Goal: Check status: Check status

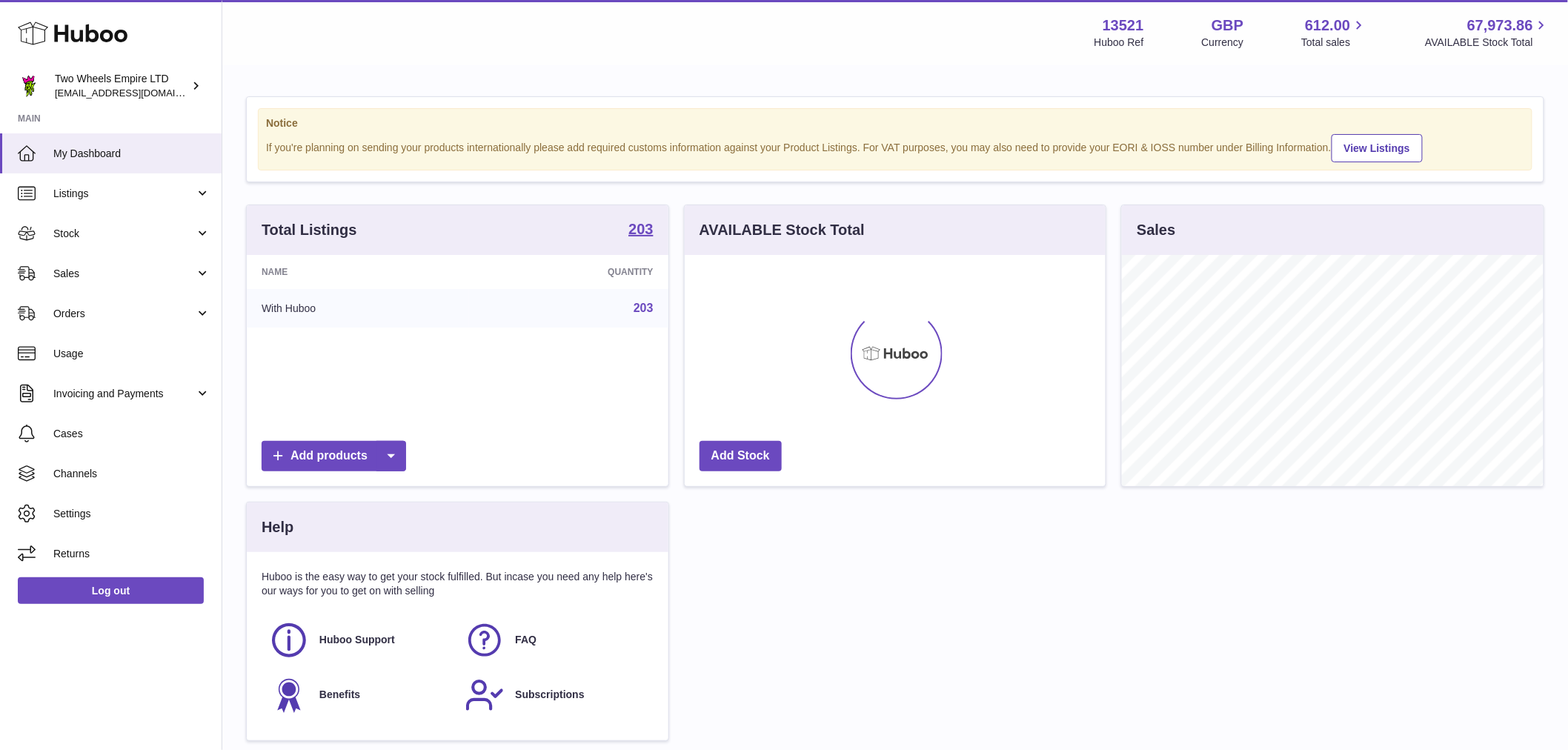
scroll to position [231, 420]
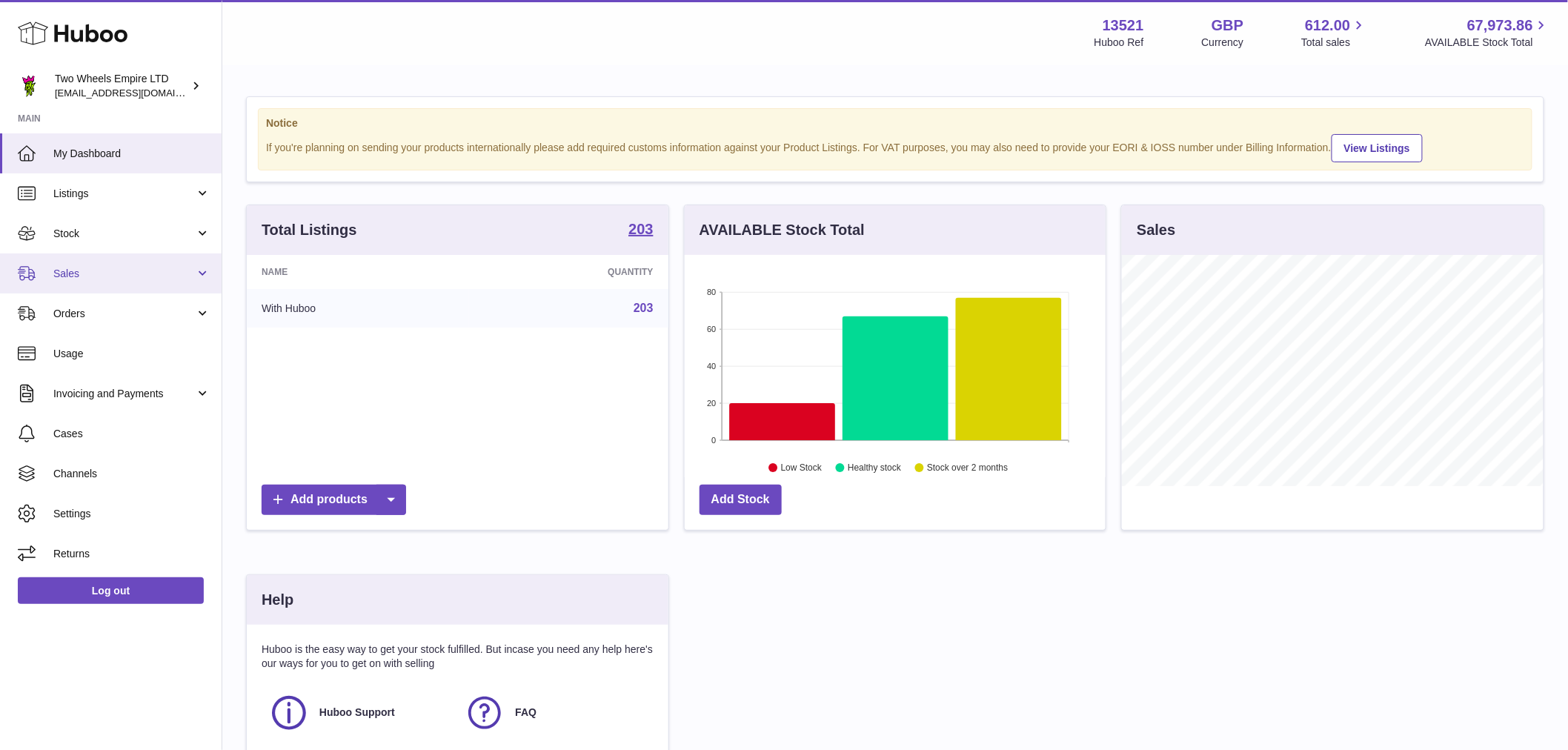
click at [93, 269] on span "Sales" at bounding box center [124, 274] width 141 height 14
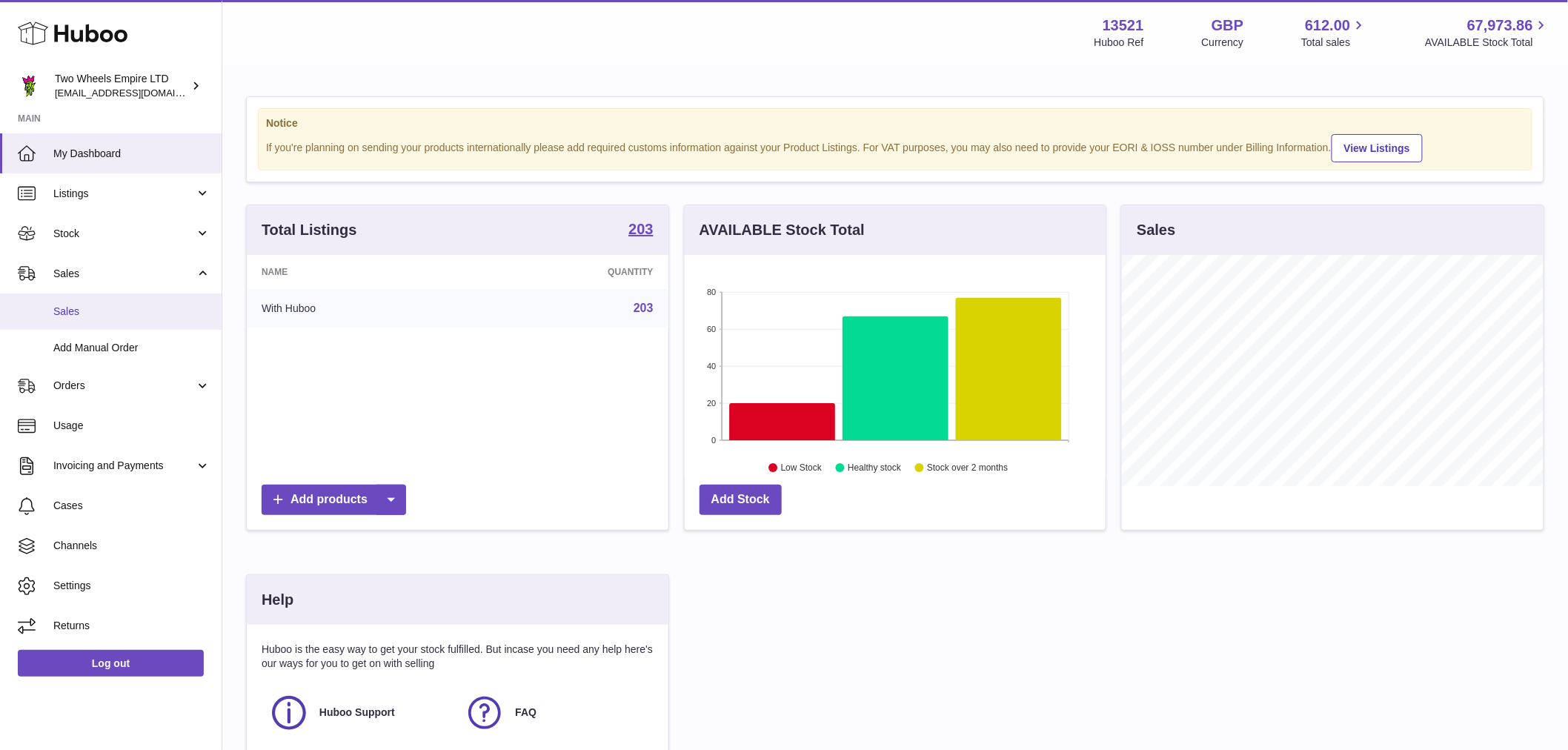
click at [90, 309] on span "Sales" at bounding box center [132, 311] width 157 height 14
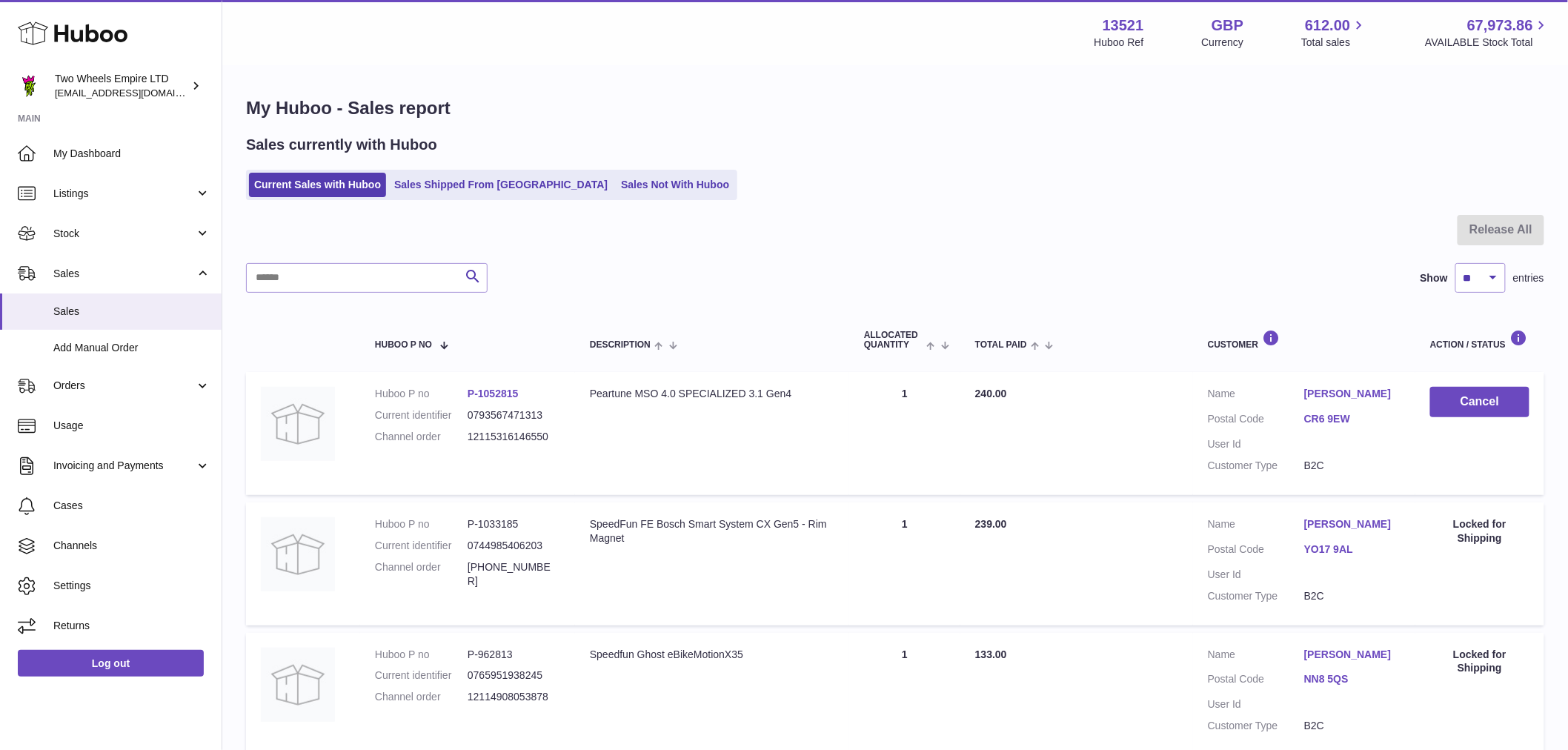
drag, startPoint x: 471, startPoint y: 189, endPoint x: 458, endPoint y: 204, distance: 19.8
click at [471, 189] on link "Sales Shipped From Huboo" at bounding box center [500, 185] width 224 height 25
click at [428, 178] on link "Sales Shipped From [GEOGRAPHIC_DATA]" at bounding box center [500, 185] width 224 height 25
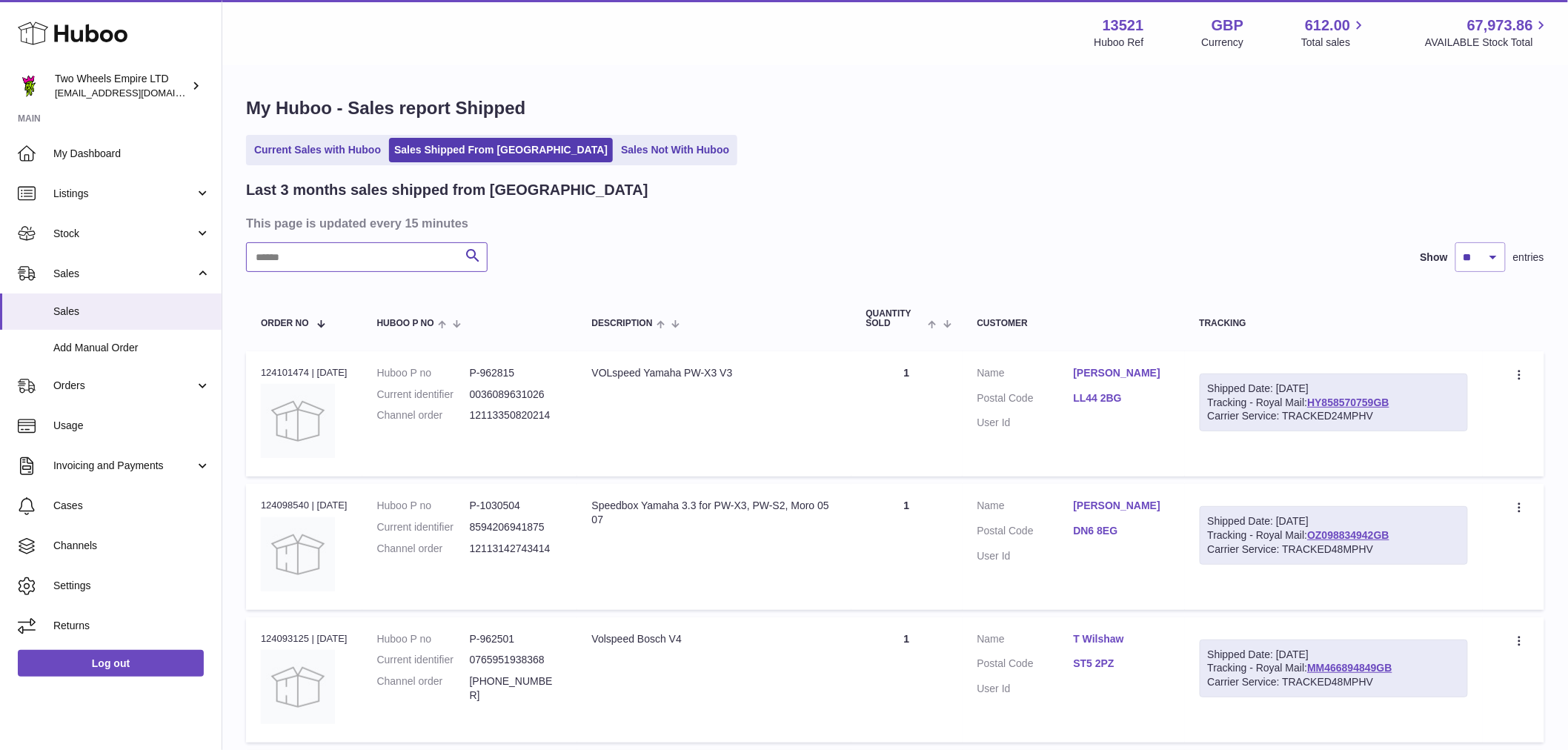
click at [383, 268] on input "text" at bounding box center [366, 256] width 241 height 30
paste input "**********"
click at [0, 259] on div at bounding box center [0, 375] width 0 height 750
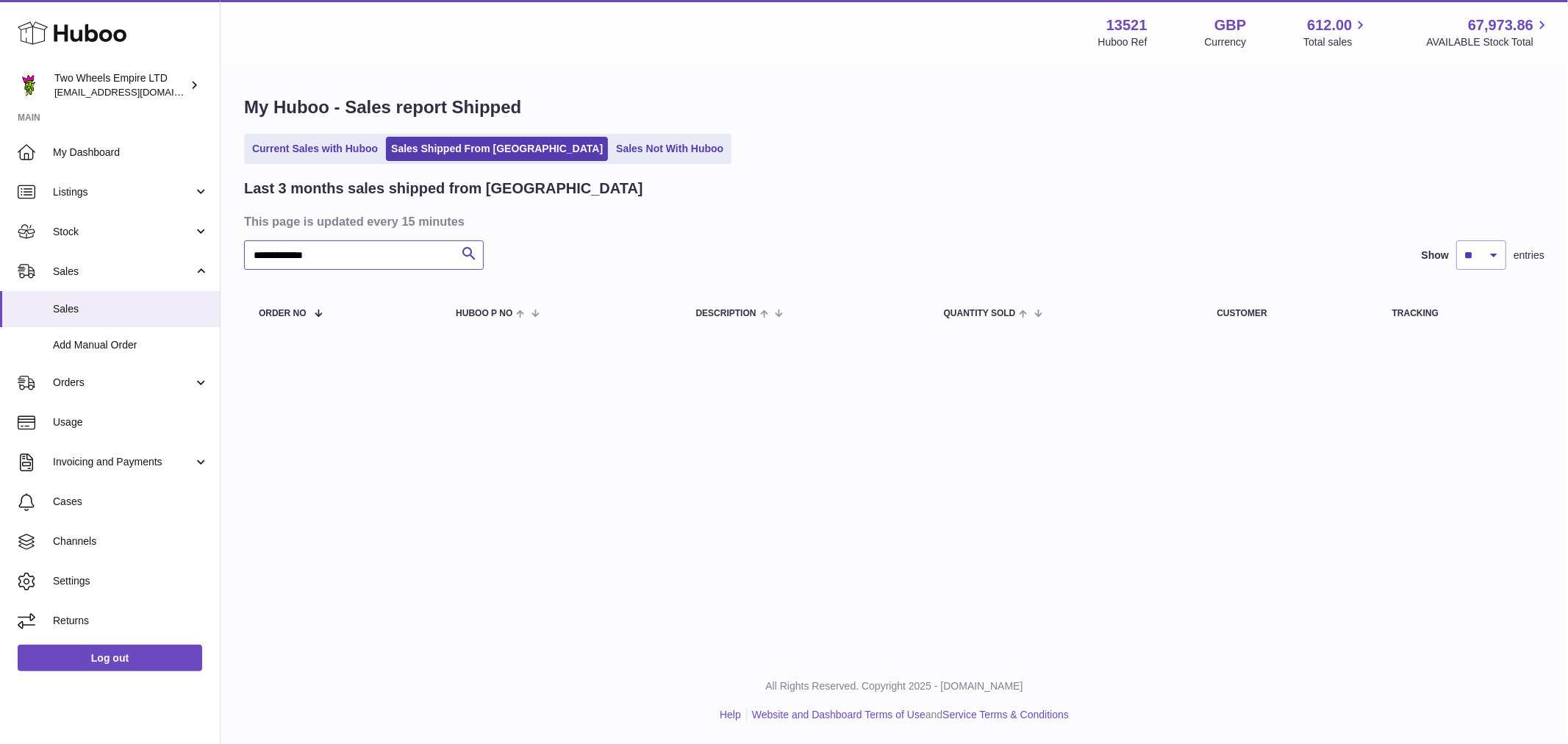
click at [379, 262] on input "**********" at bounding box center [363, 254] width 239 height 29
type input "*"
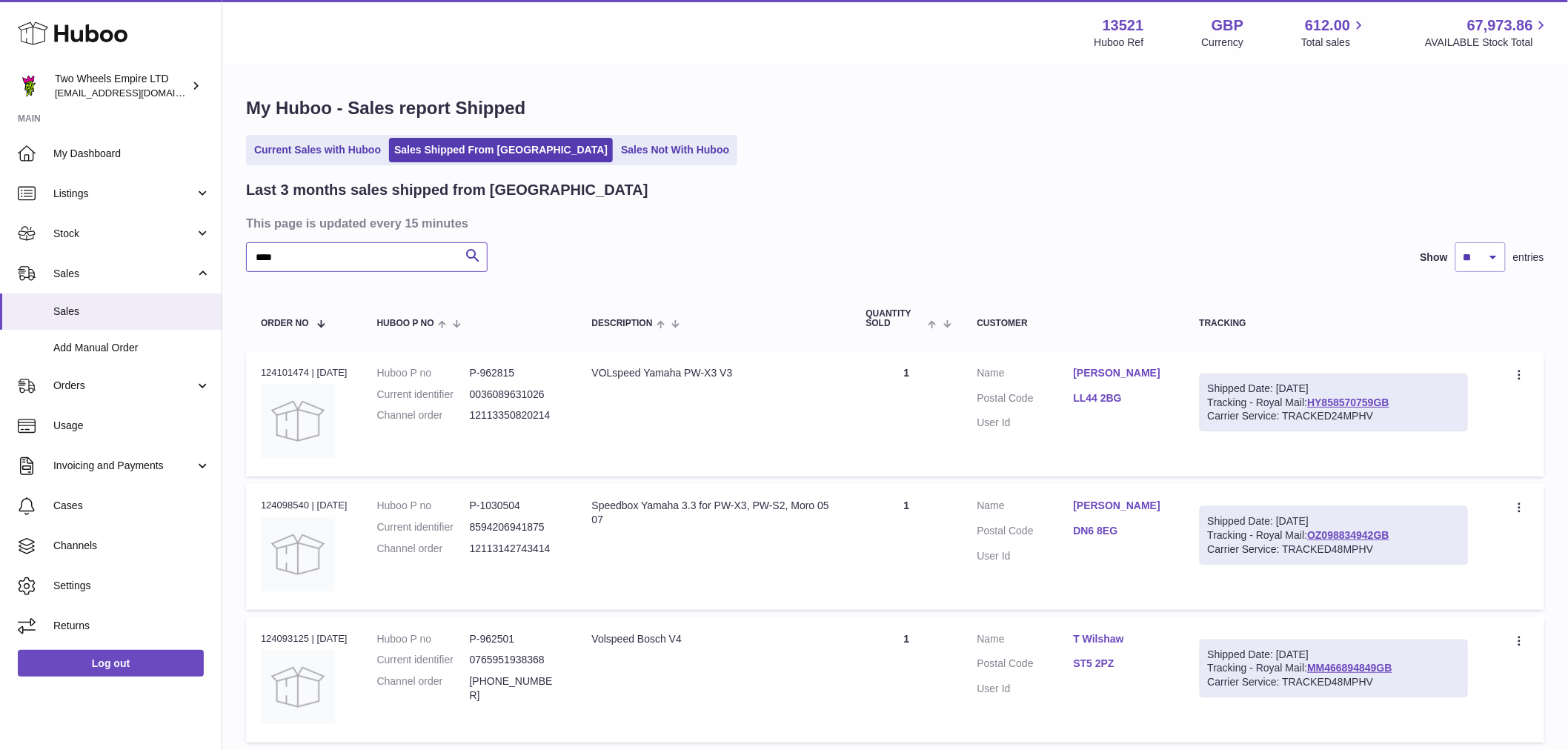
type input "****"
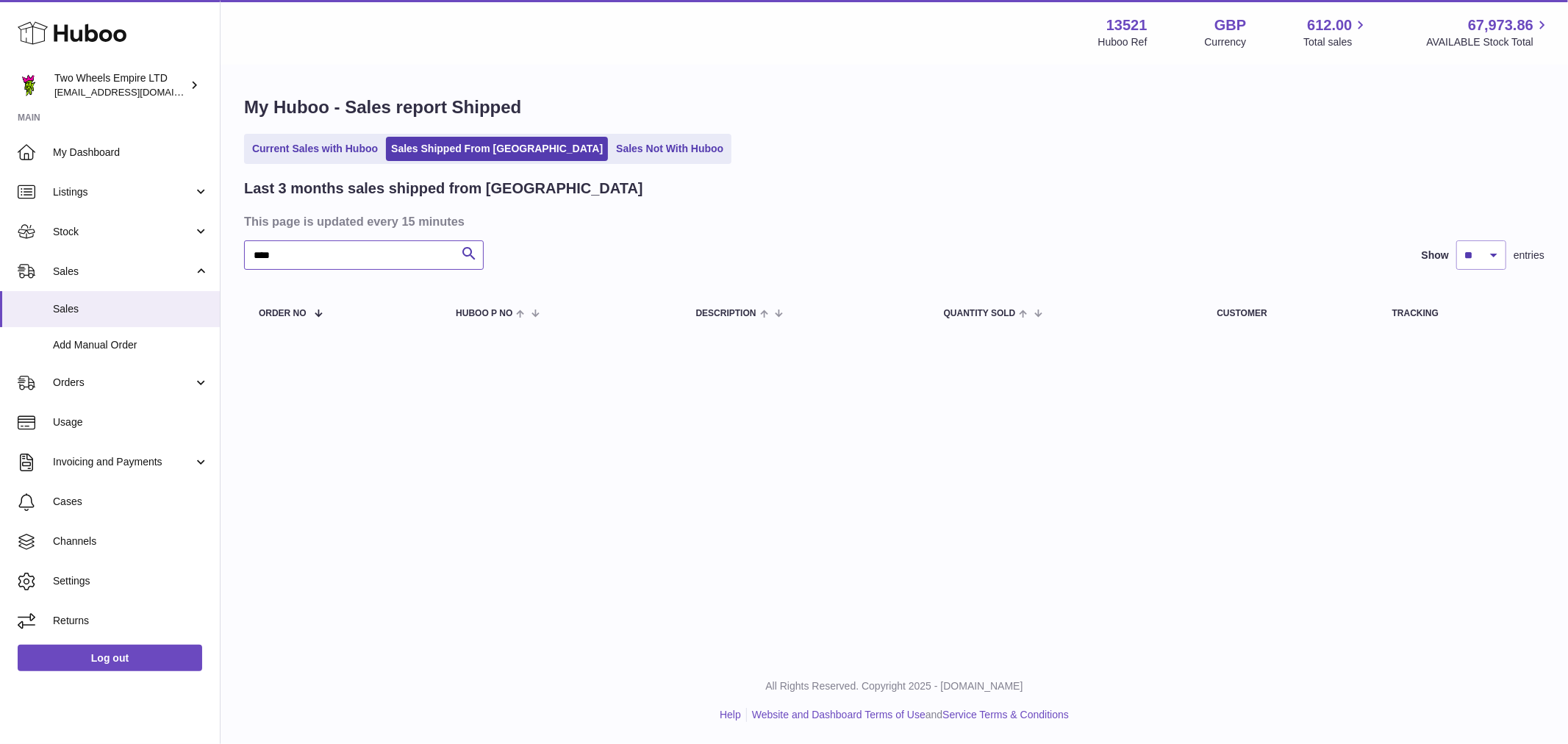
click at [379, 262] on input "****" at bounding box center [363, 254] width 239 height 29
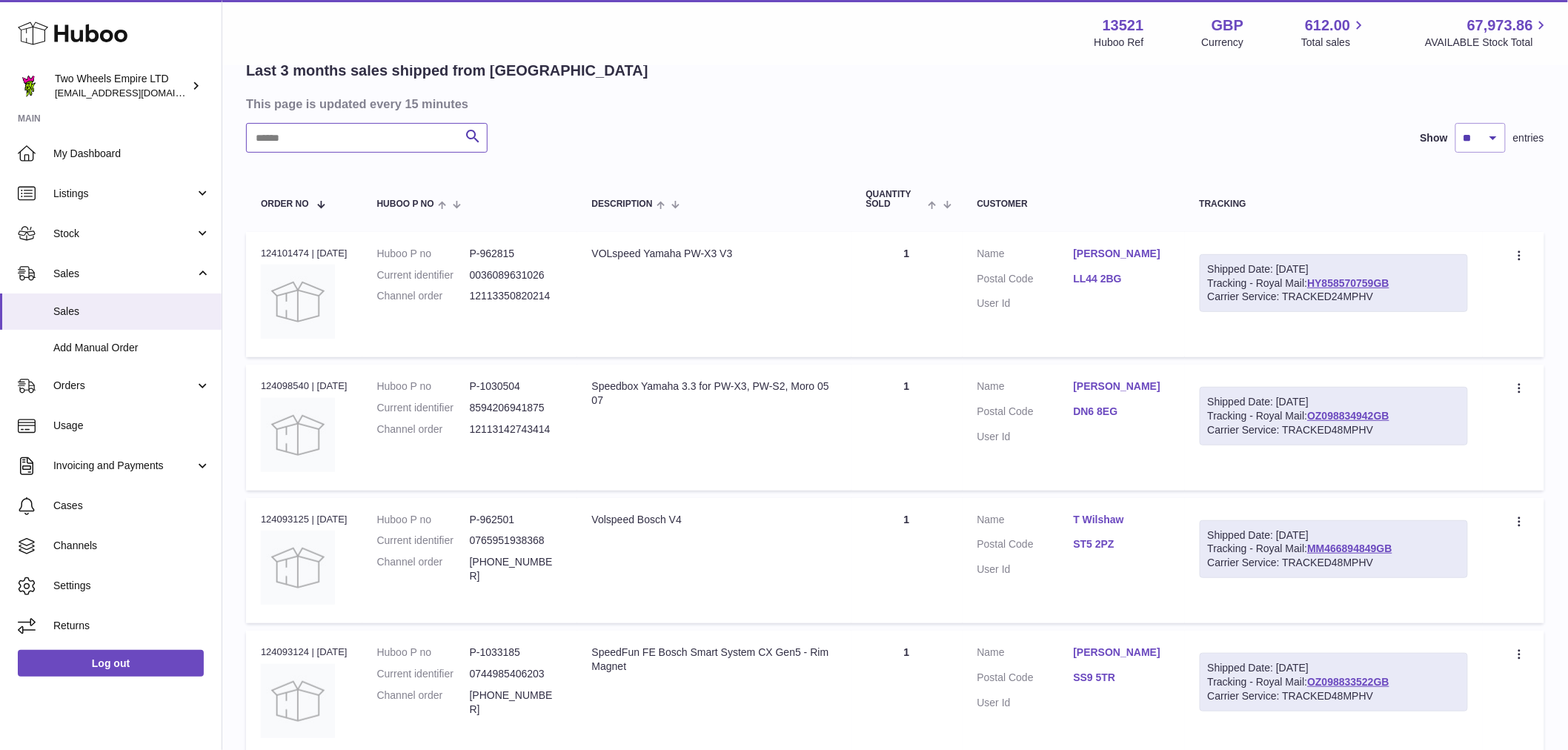
scroll to position [101, 0]
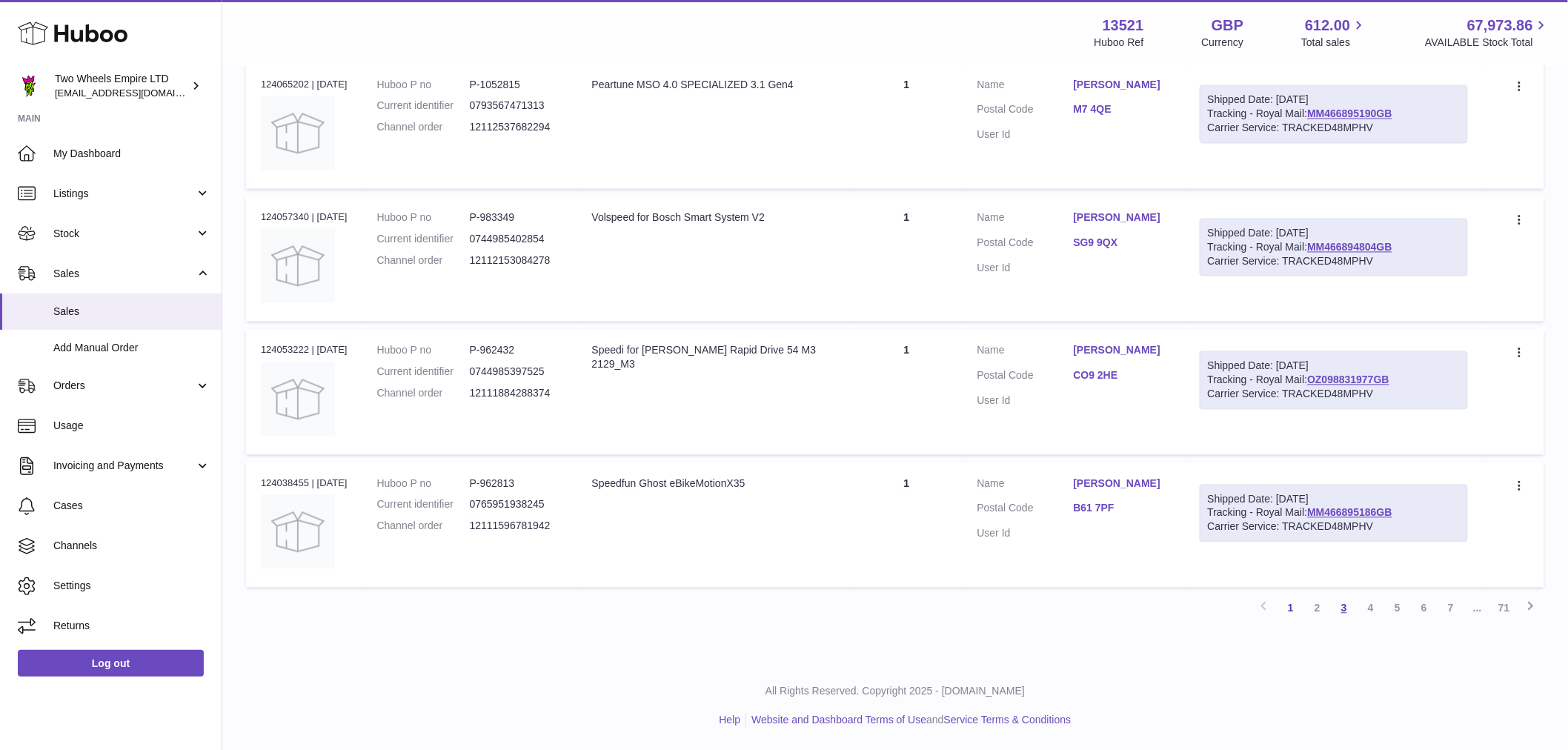
click at [1351, 611] on link "3" at bounding box center [1344, 608] width 27 height 27
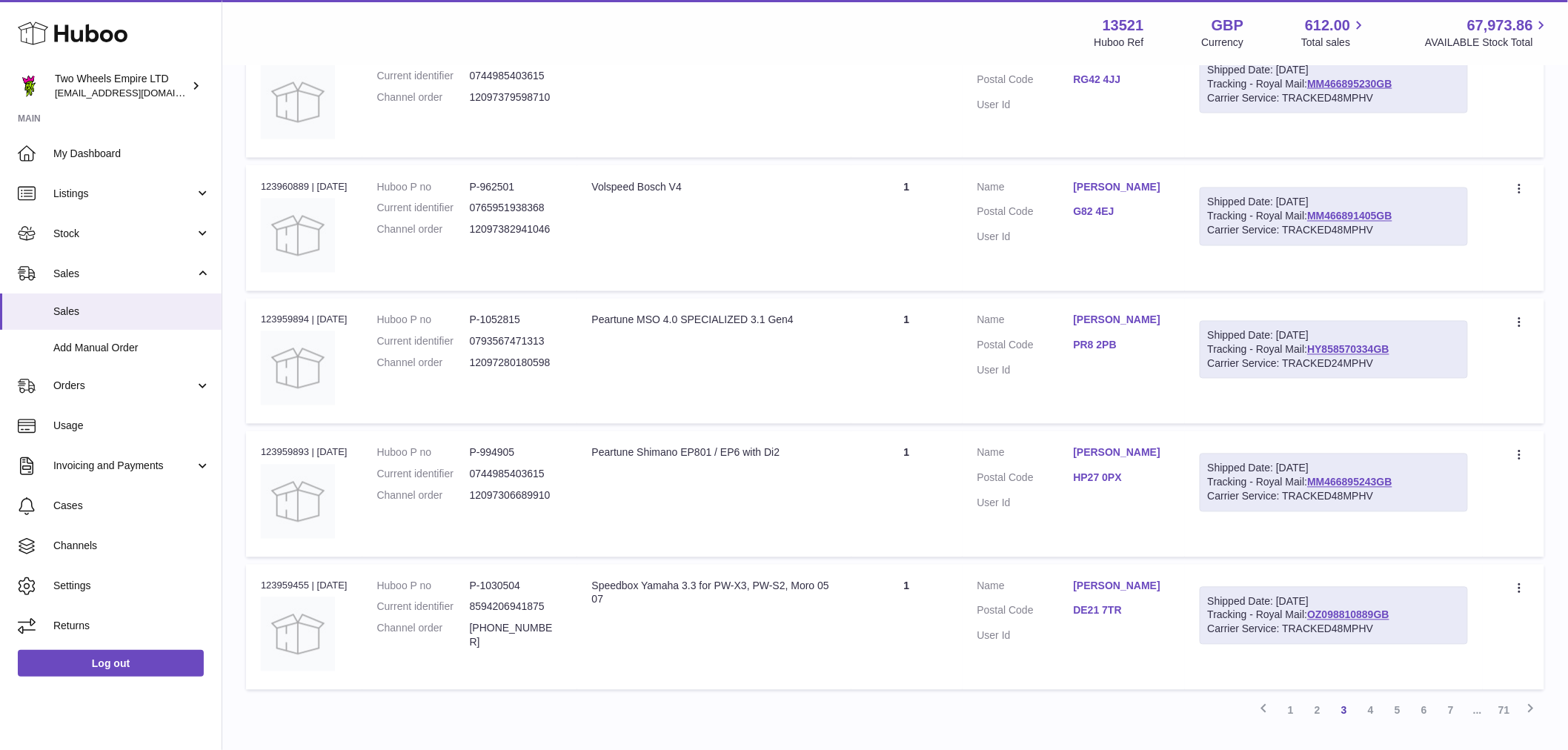
scroll to position [1089, 0]
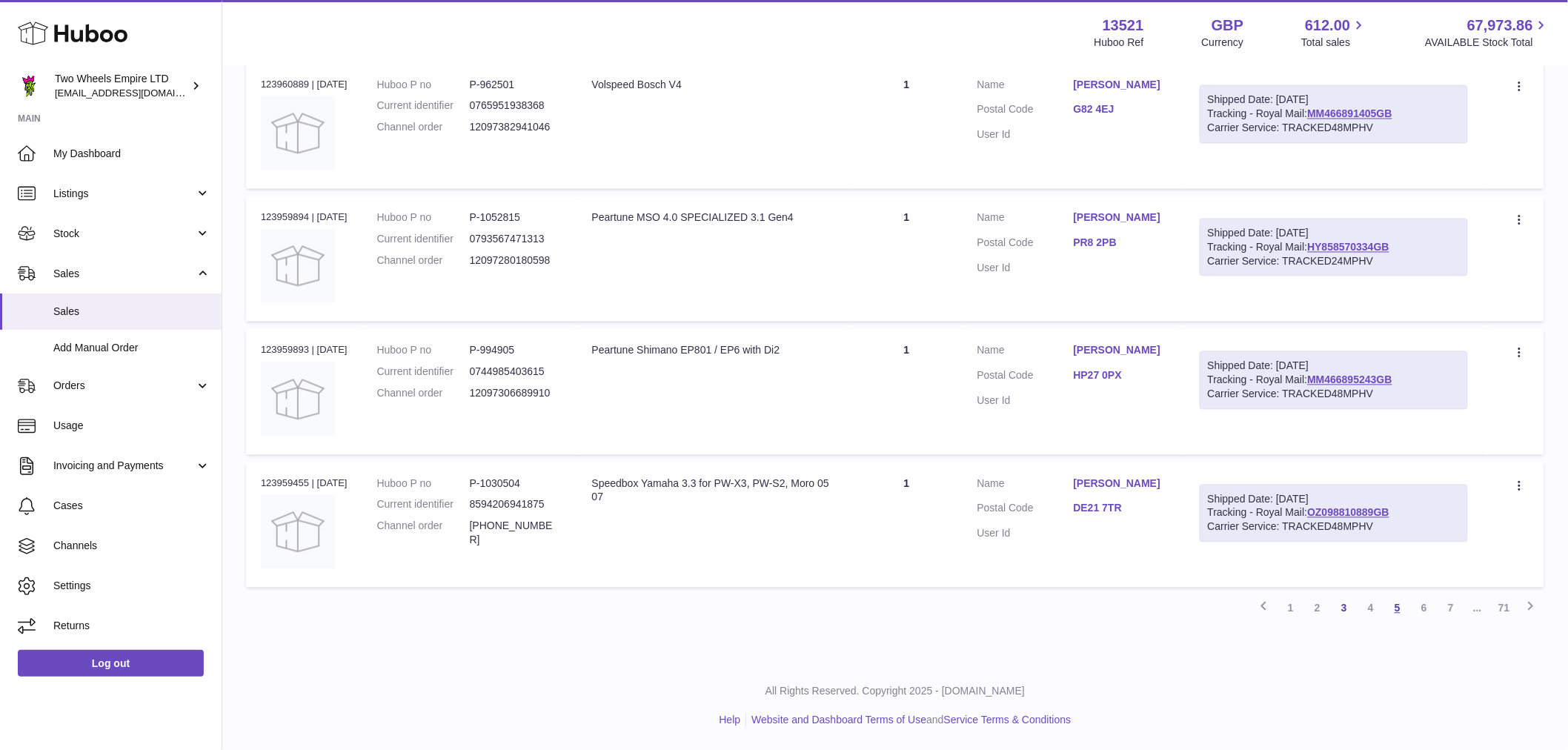
click at [1405, 607] on link "5" at bounding box center [1397, 608] width 27 height 27
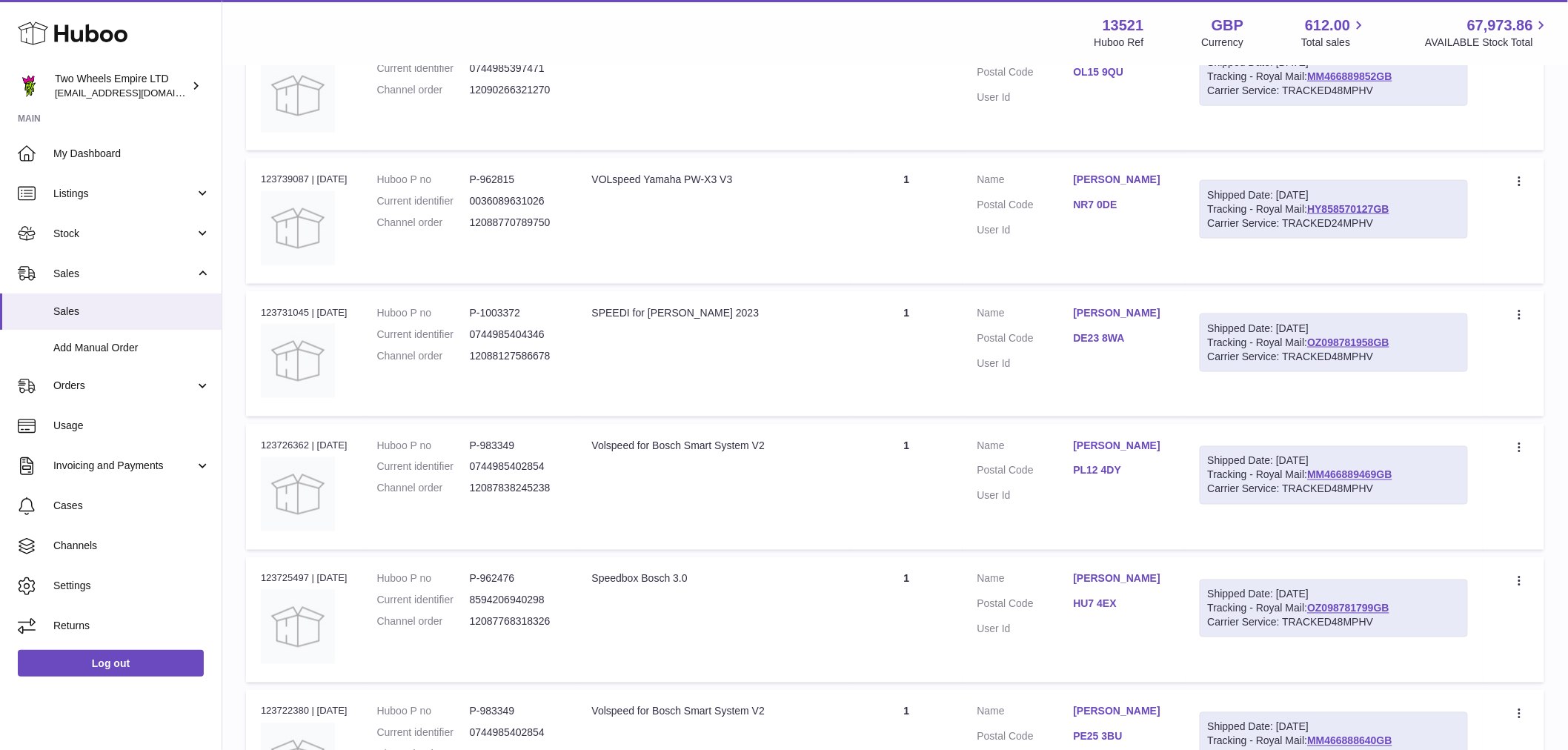
scroll to position [1089, 0]
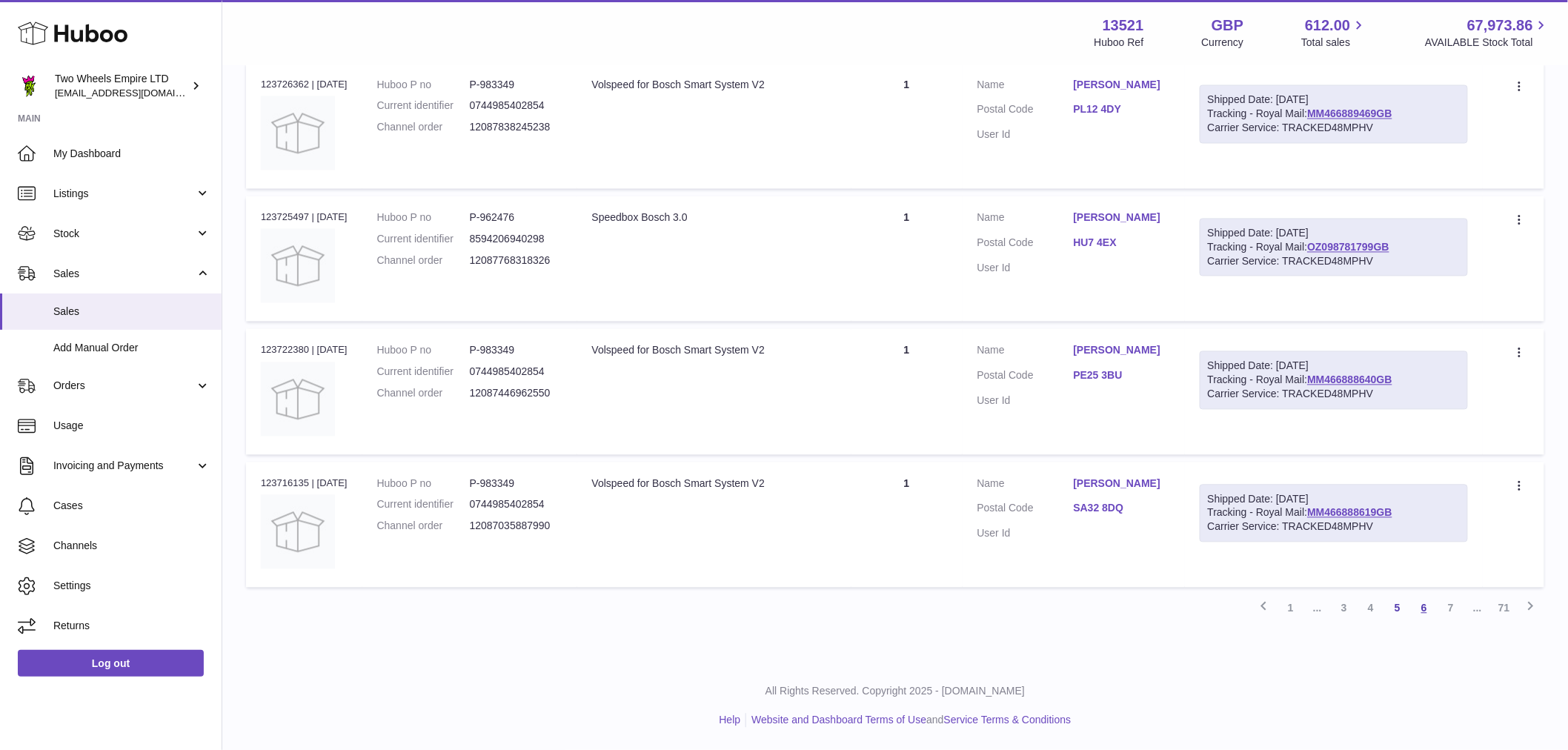
click at [1430, 613] on link "6" at bounding box center [1424, 608] width 27 height 27
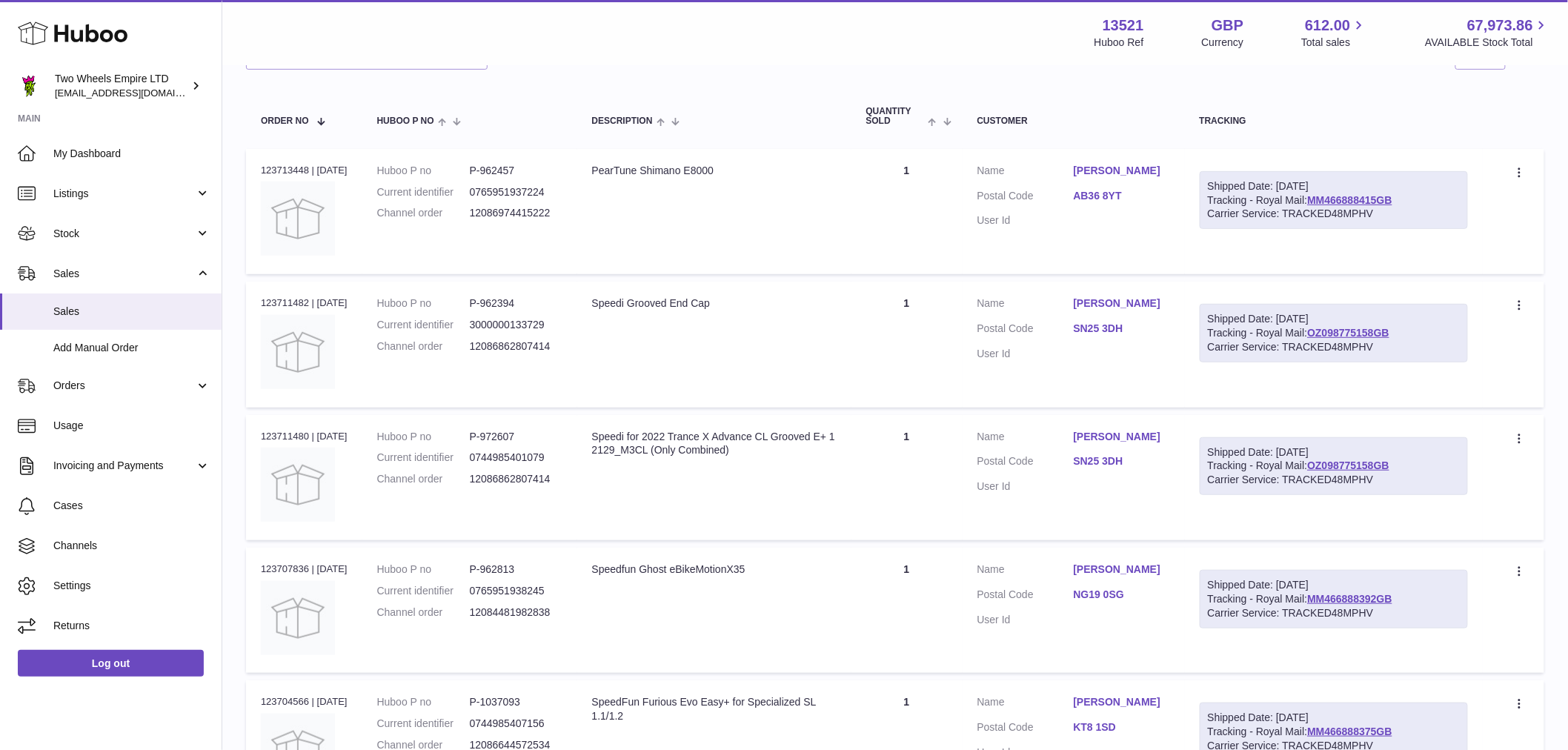
scroll to position [247, 0]
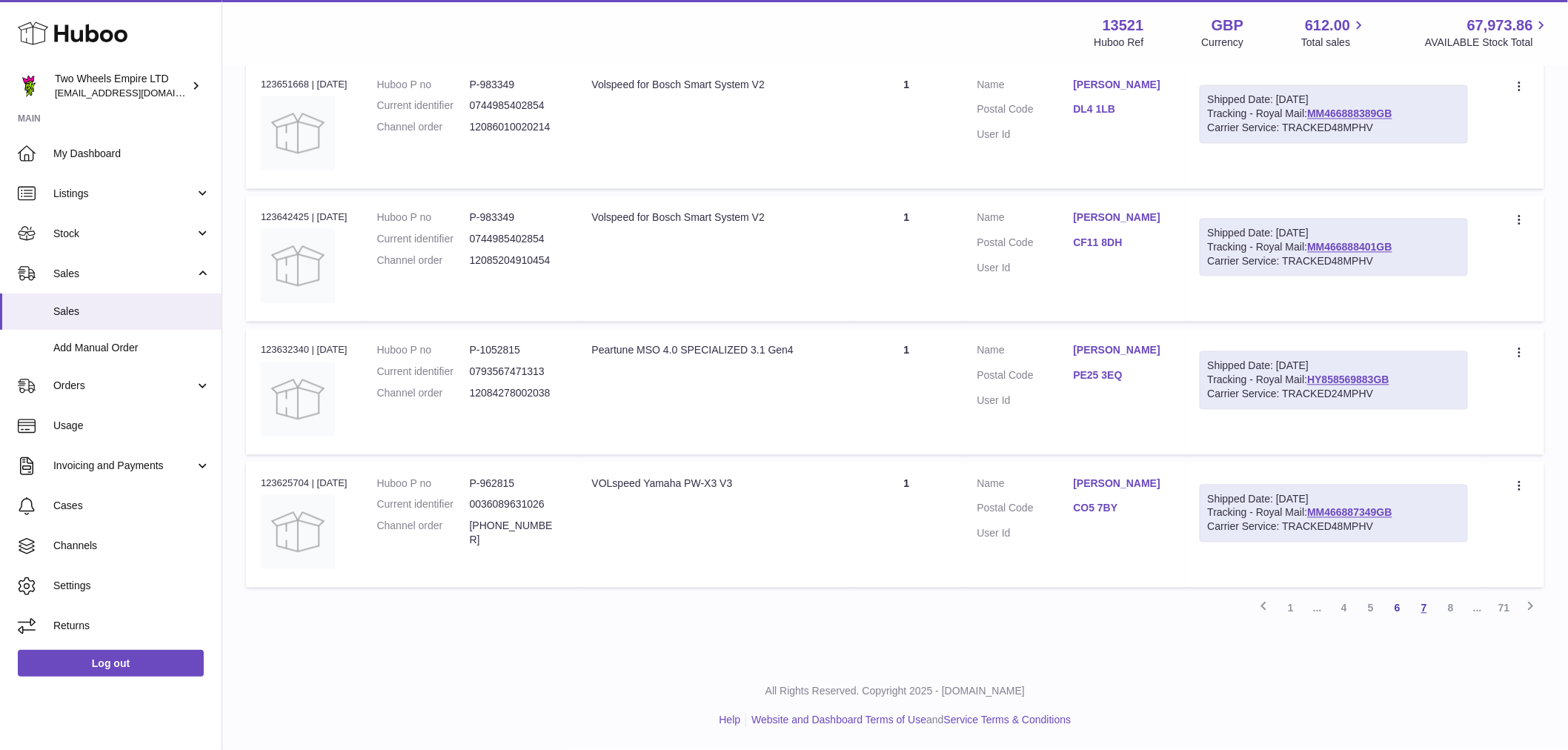
click at [1417, 603] on link "7" at bounding box center [1424, 608] width 27 height 27
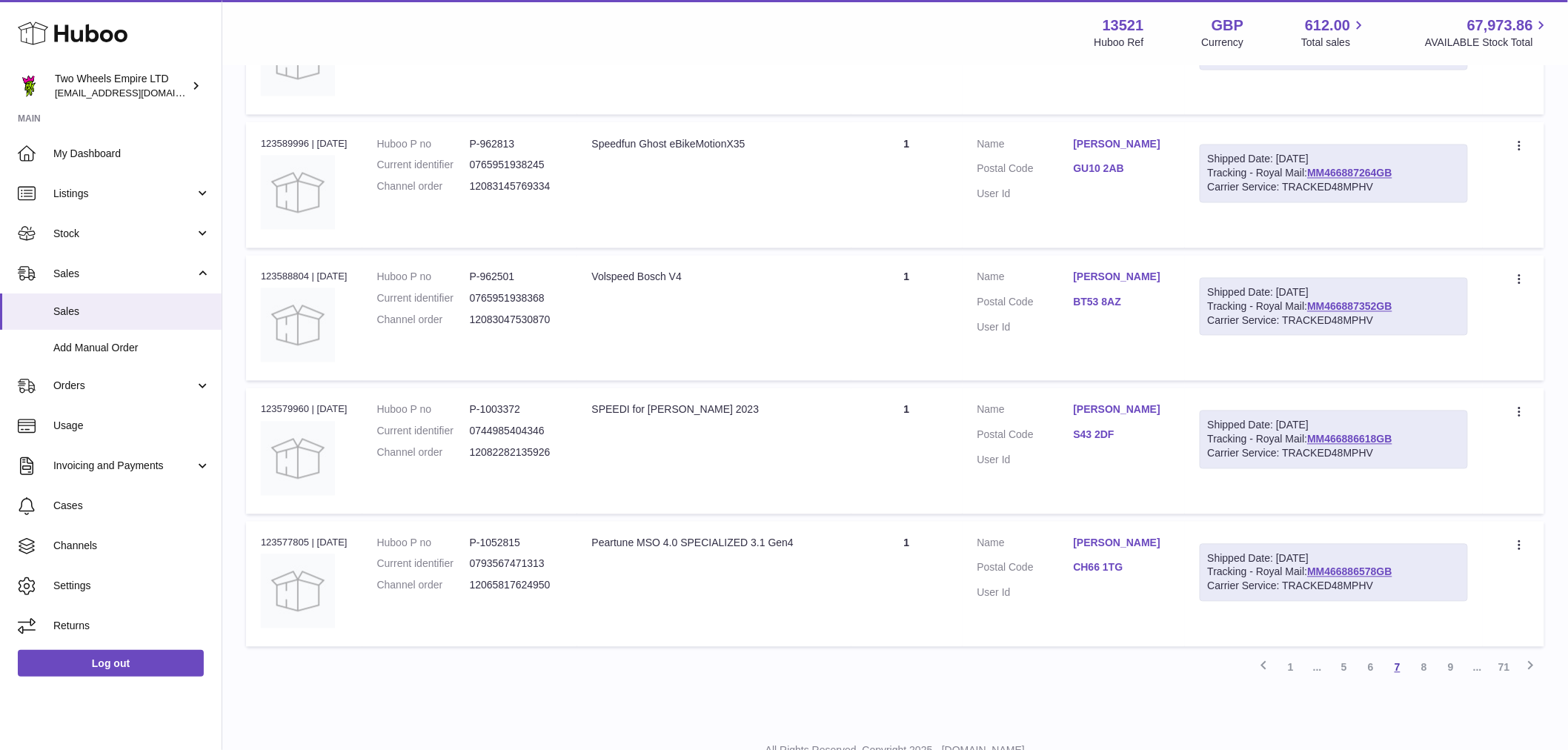
scroll to position [1054, 0]
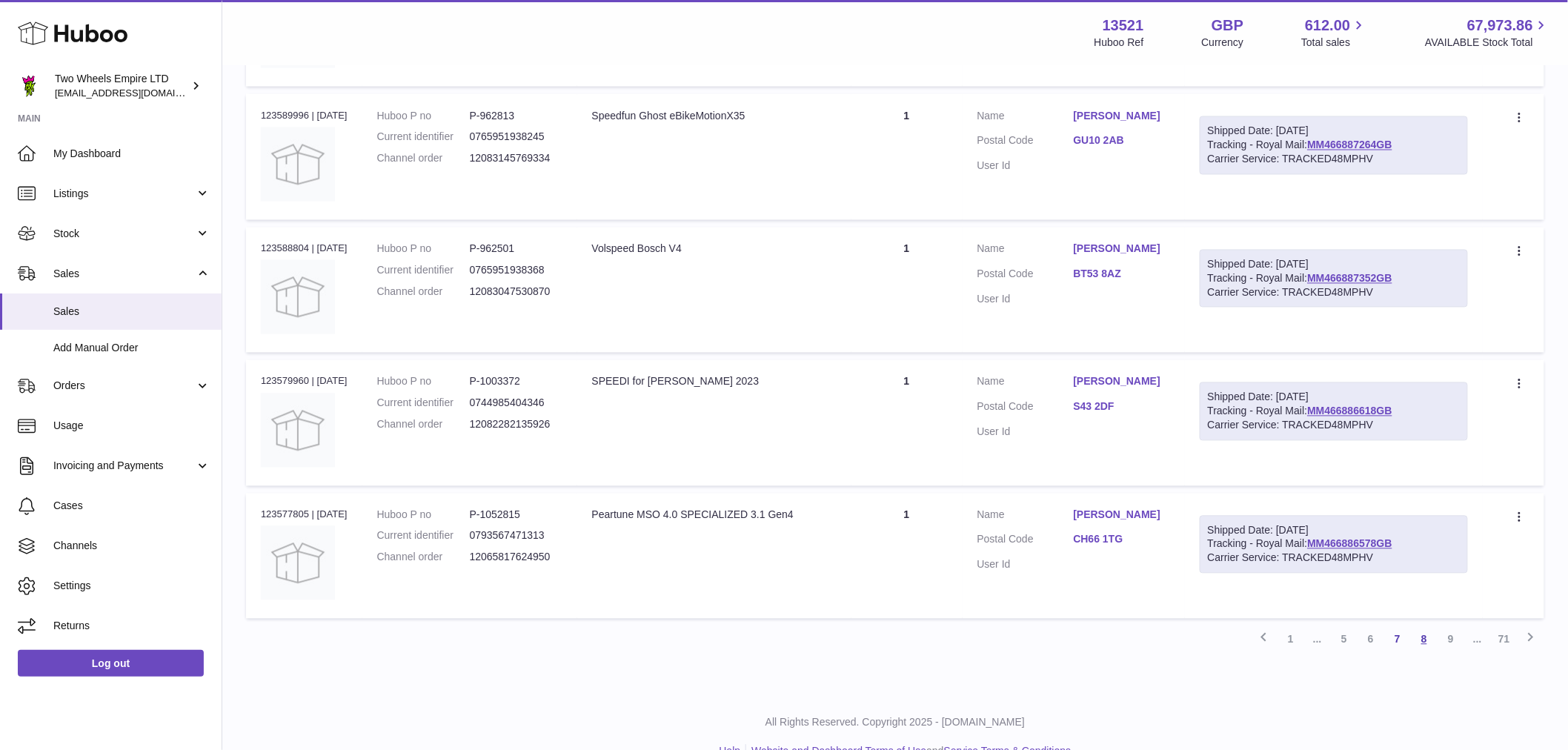
click at [1422, 647] on link "8" at bounding box center [1424, 639] width 27 height 27
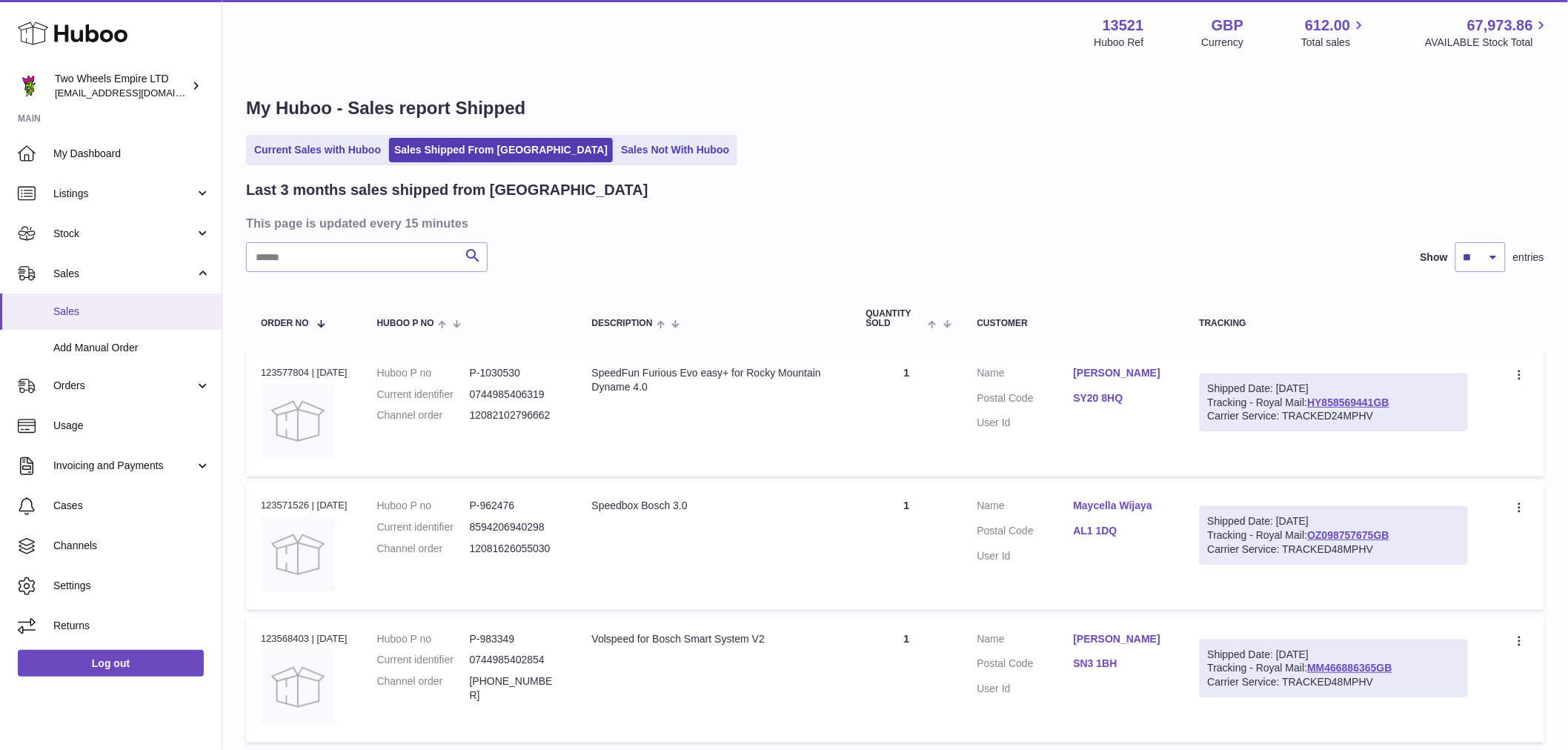
click at [132, 312] on span "Sales" at bounding box center [132, 311] width 157 height 14
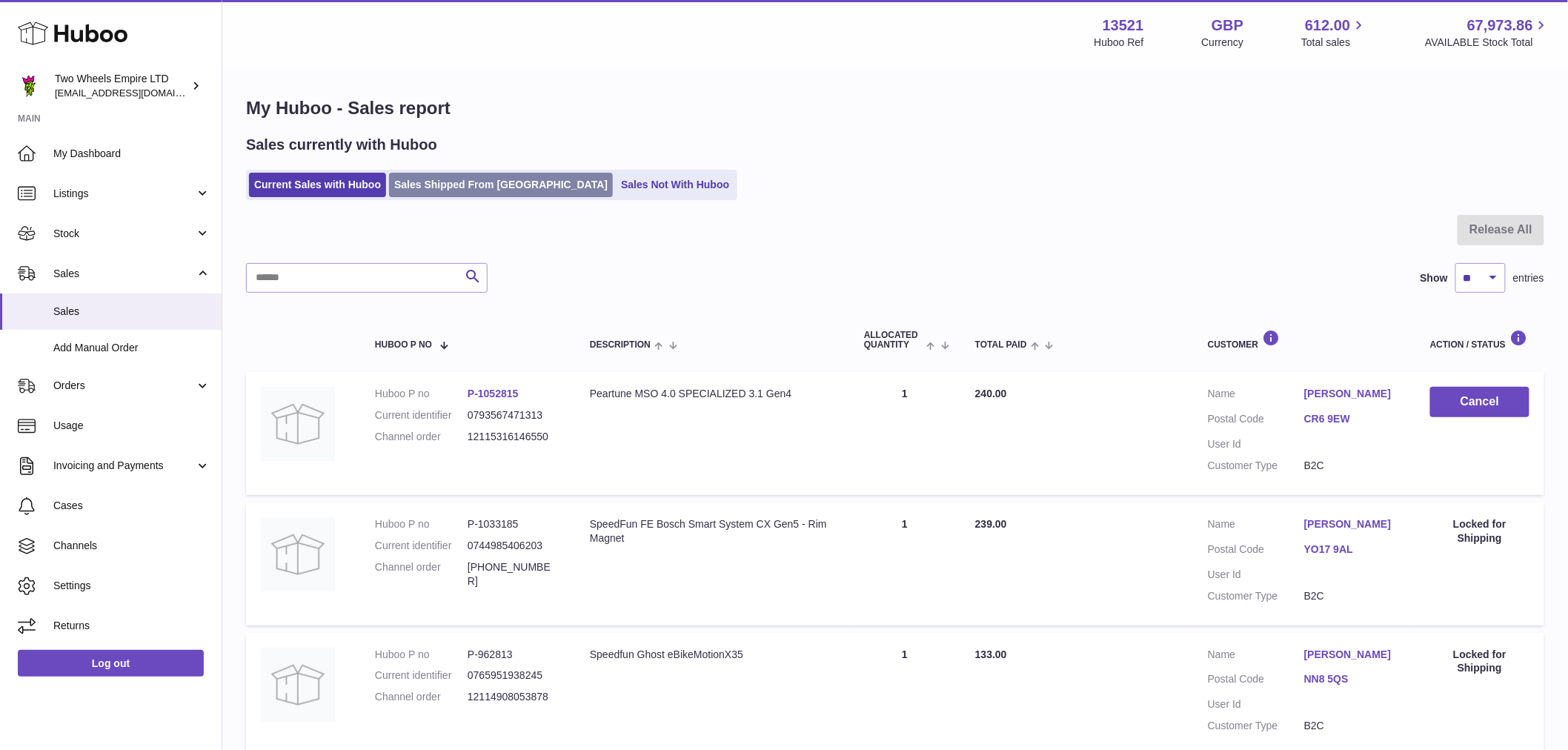
click at [423, 184] on link "Sales Shipped From [GEOGRAPHIC_DATA]" at bounding box center [500, 185] width 224 height 25
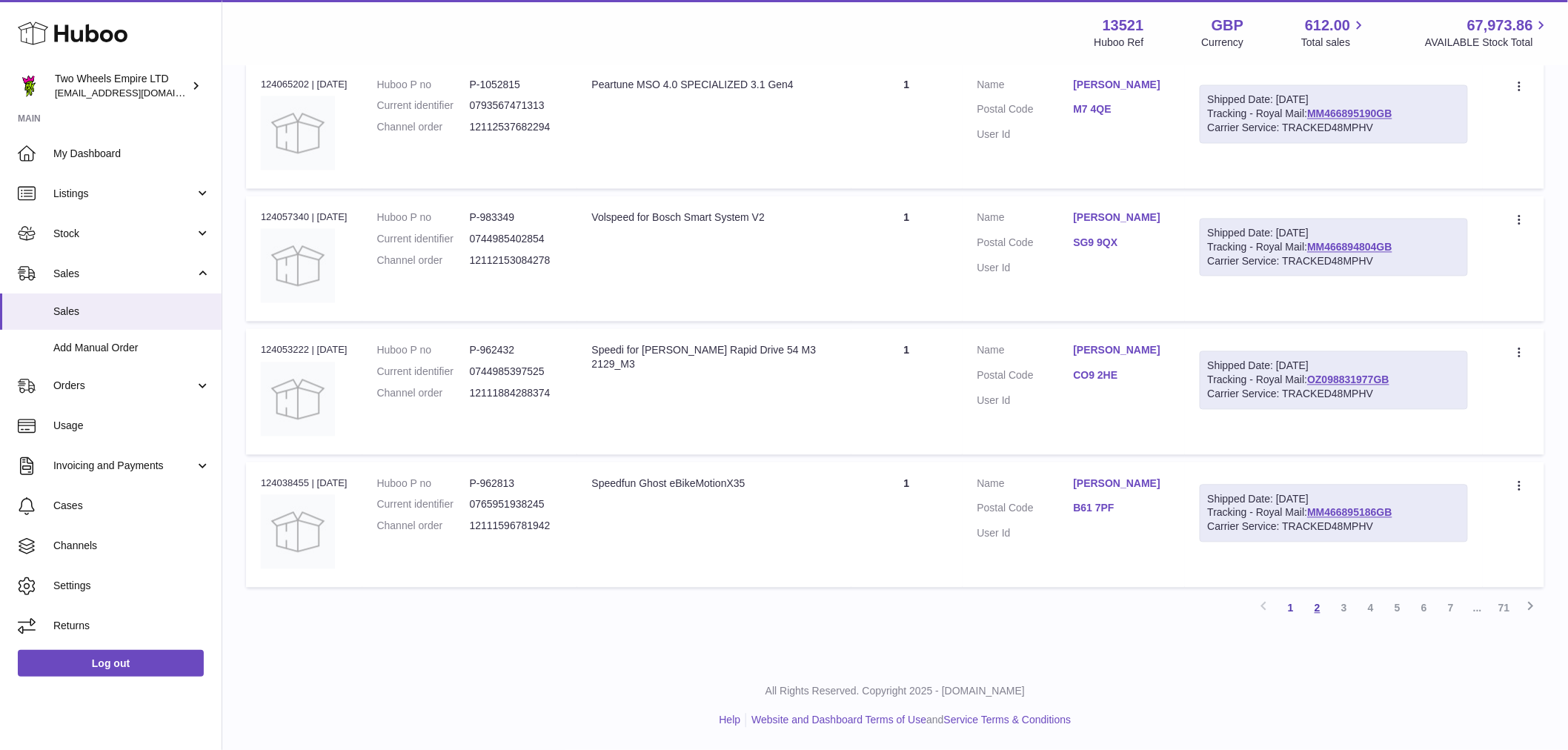
click at [1323, 612] on link "2" at bounding box center [1317, 608] width 27 height 27
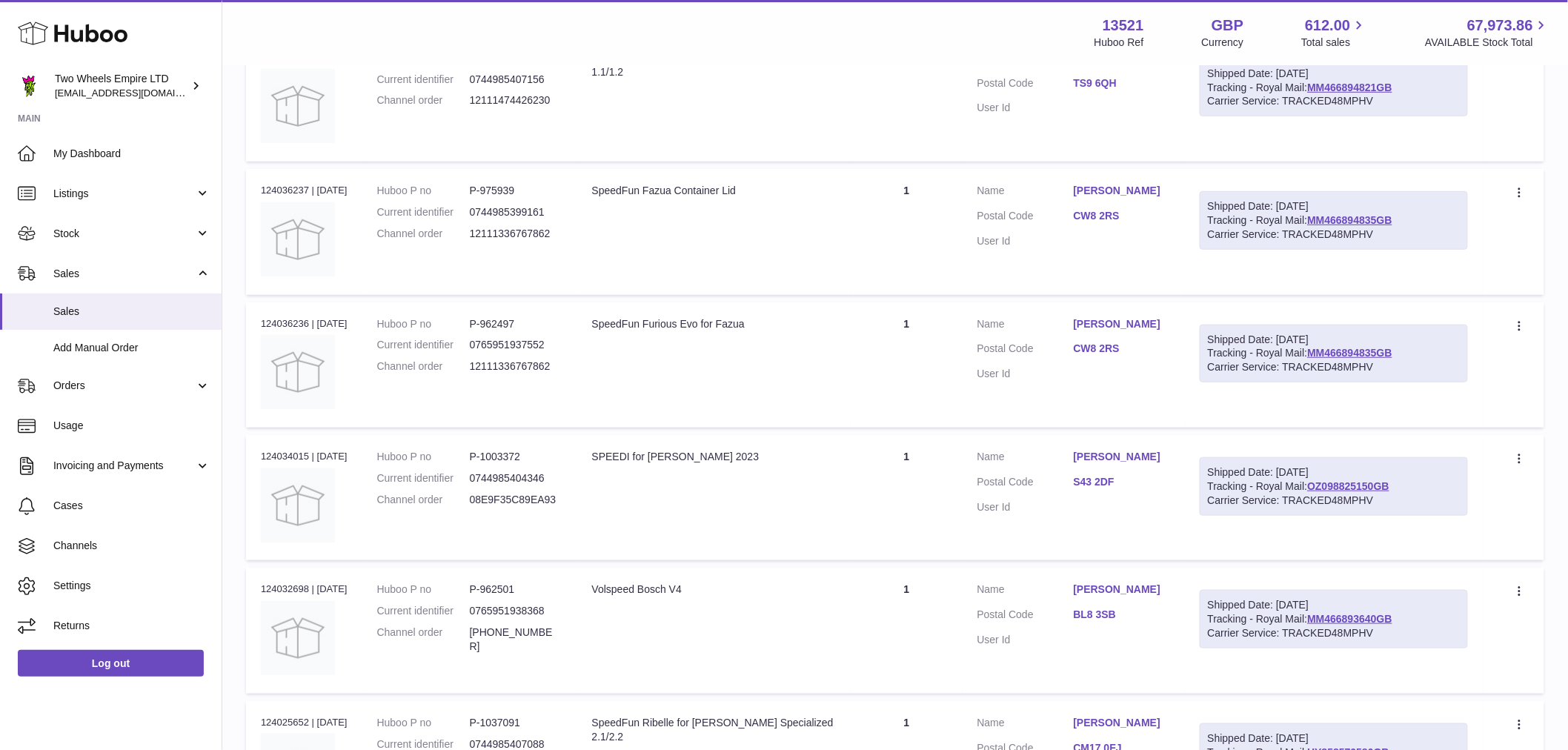
scroll to position [395, 0]
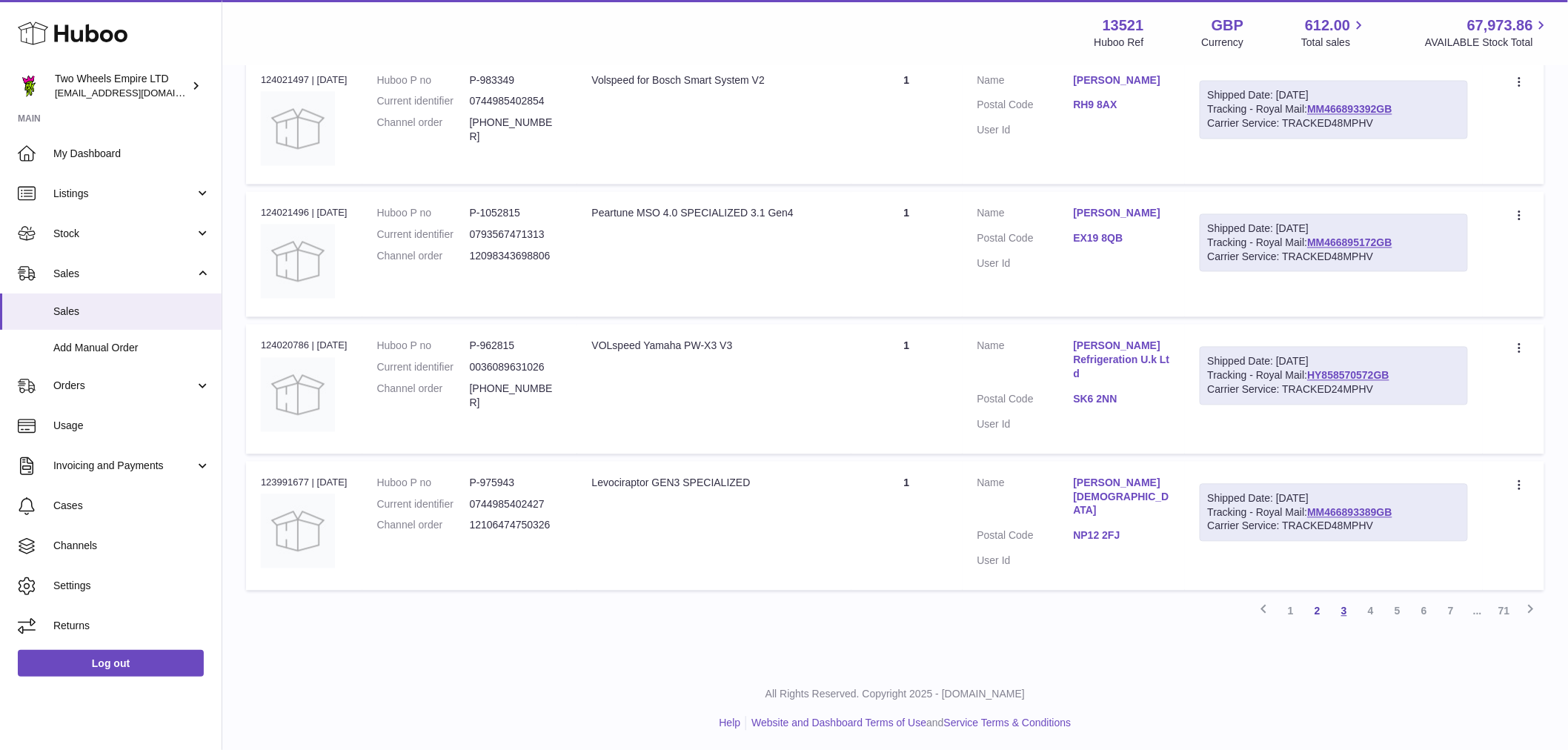
click at [1341, 606] on link "3" at bounding box center [1344, 611] width 27 height 27
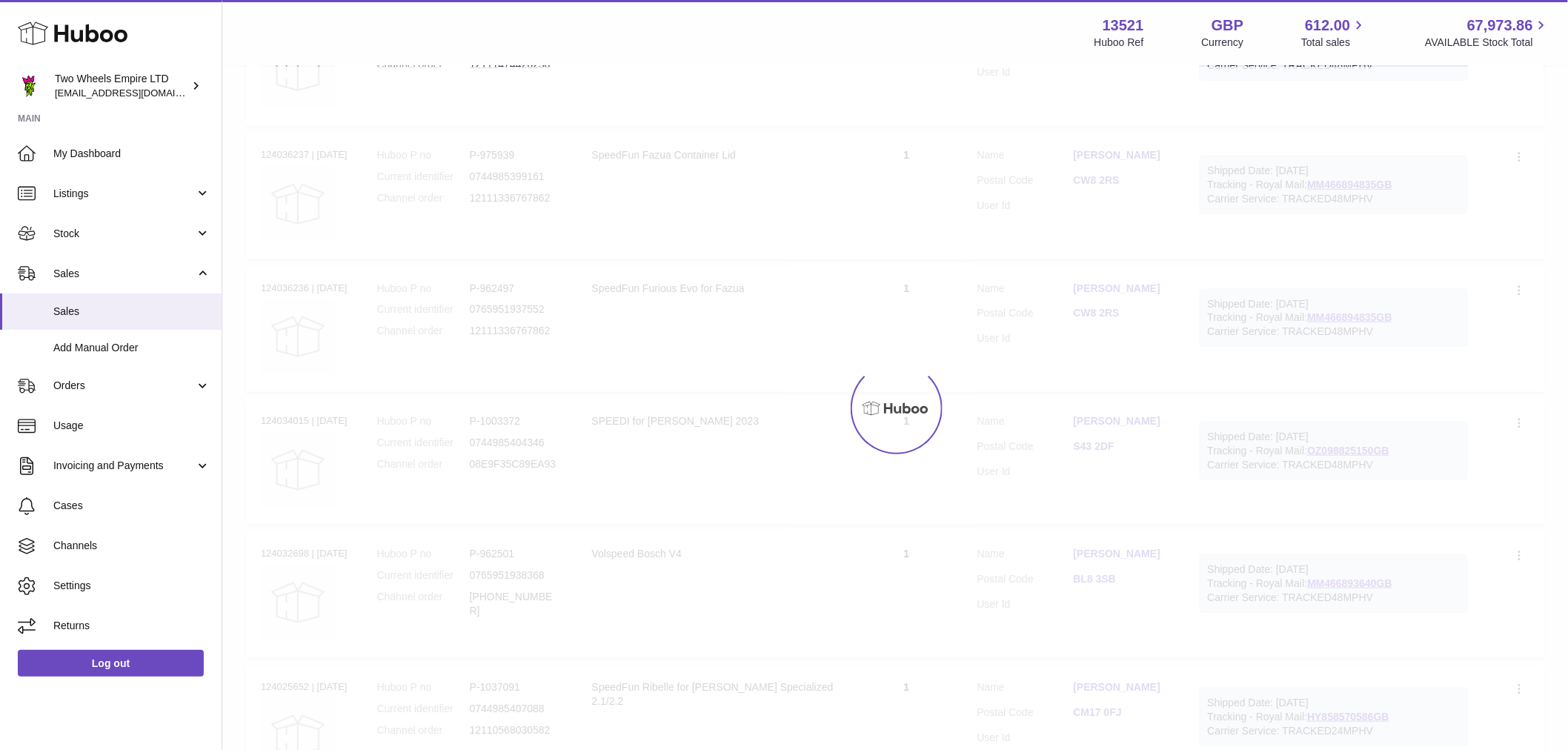
scroll to position [67, 0]
